Goal: Check status: Check status

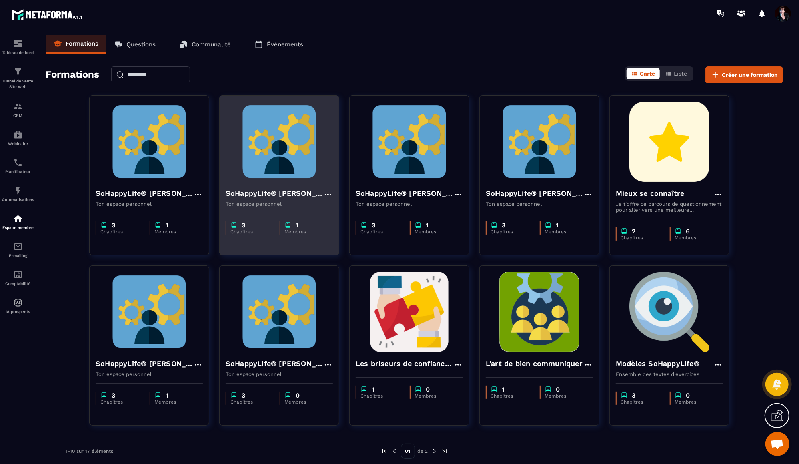
scroll to position [8809, 0]
click at [290, 158] on img at bounding box center [279, 142] width 107 height 80
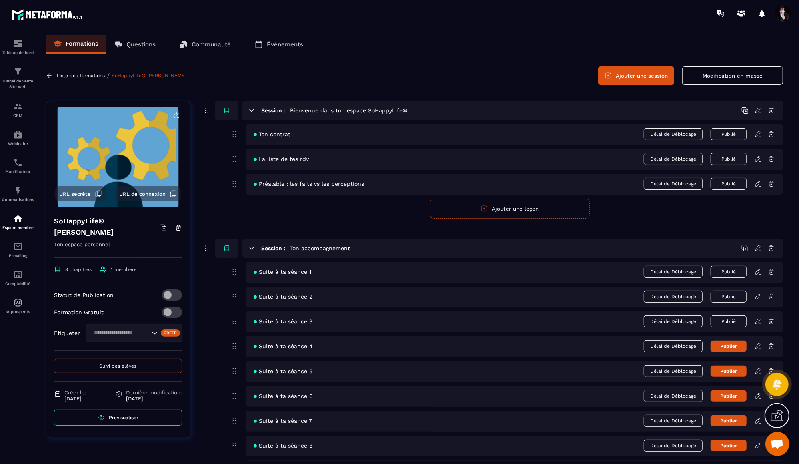
click at [759, 320] on icon at bounding box center [759, 320] width 2 height 1
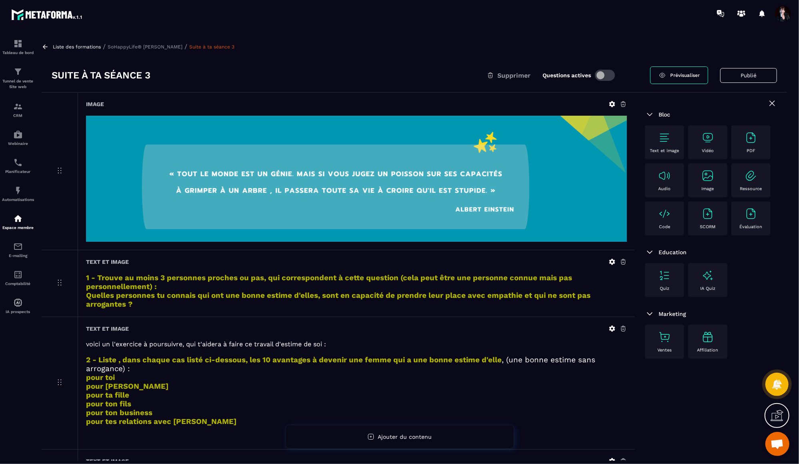
click at [141, 48] on p "SoHappyLife® [PERSON_NAME]" at bounding box center [145, 47] width 75 height 6
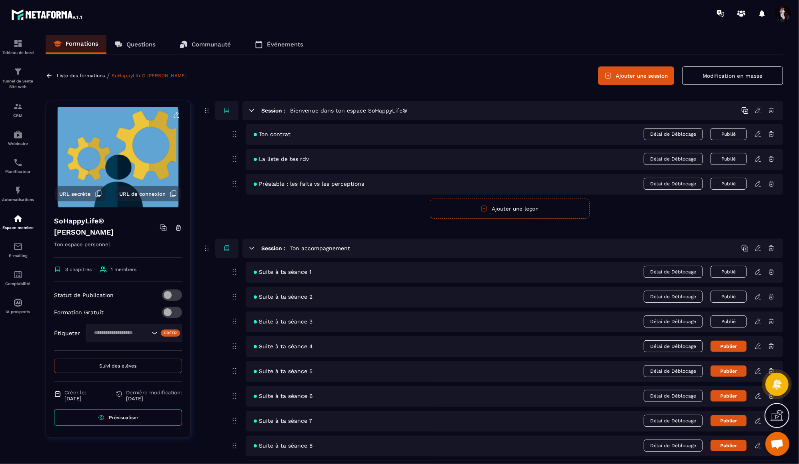
click at [112, 363] on span "Suivi des élèves" at bounding box center [118, 366] width 37 height 6
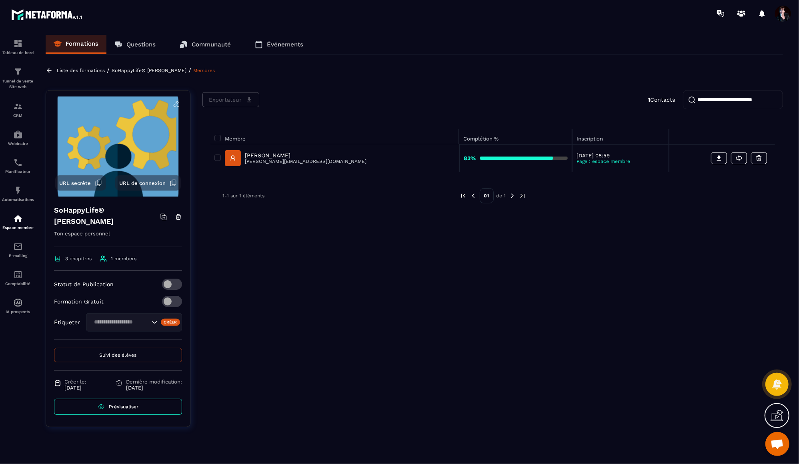
click at [285, 153] on p "[PERSON_NAME]" at bounding box center [306, 155] width 122 height 6
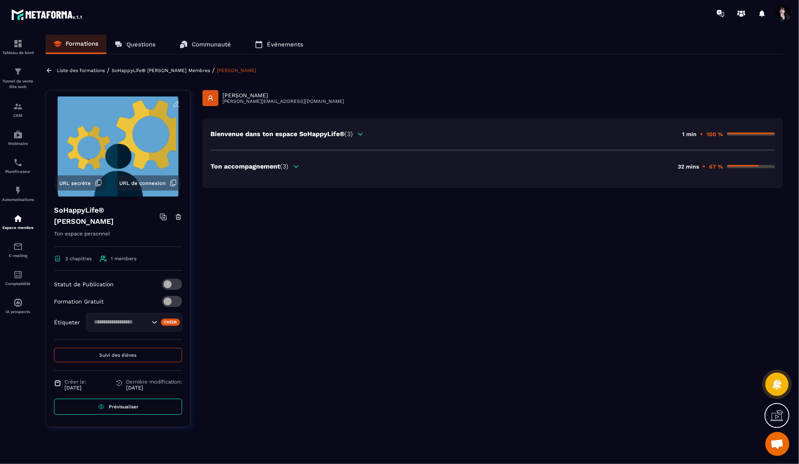
click at [292, 165] on div "Ton accompagnement (3)" at bounding box center [254, 166] width 89 height 8
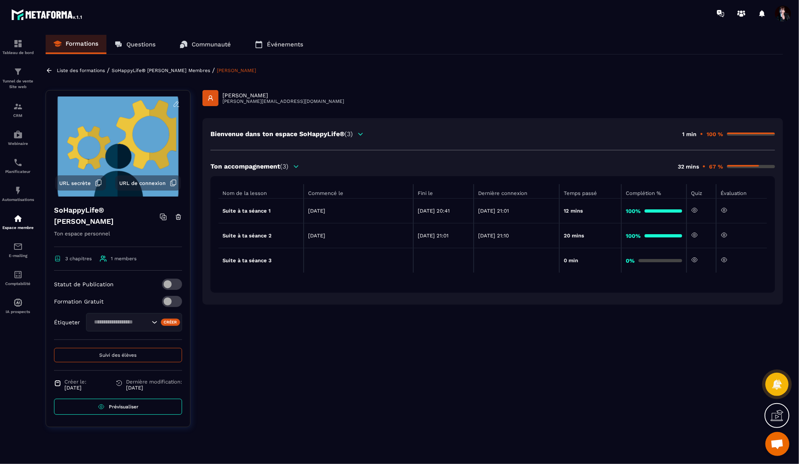
click at [185, 72] on p "SoHappyLife® [PERSON_NAME]" at bounding box center [149, 71] width 75 height 6
